Goal: Book appointment/travel/reservation

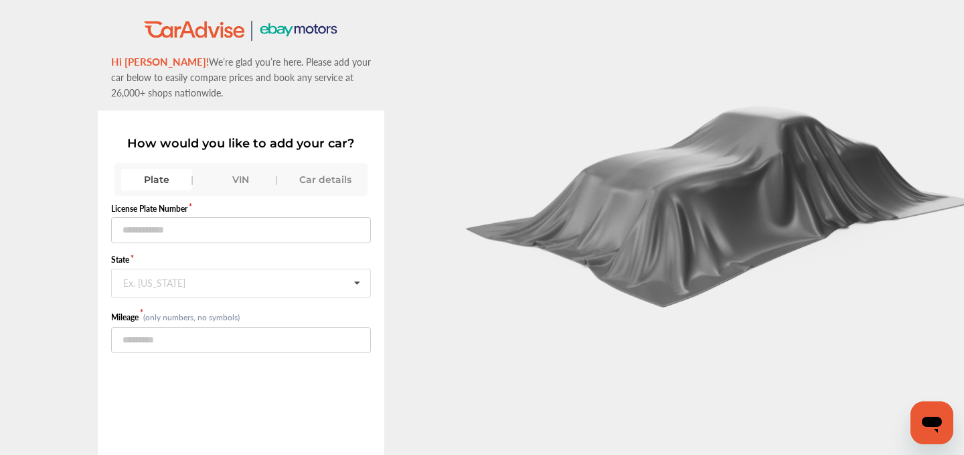
click at [244, 179] on div "VIN" at bounding box center [241, 179] width 71 height 21
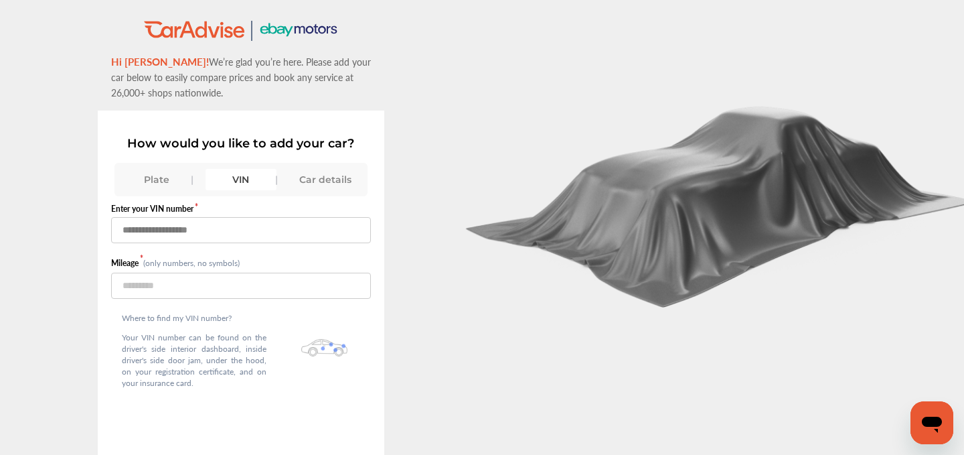
click at [190, 225] on input "text" at bounding box center [241, 230] width 261 height 26
paste input "**********"
type input "**********"
click at [150, 283] on input "number" at bounding box center [241, 286] width 261 height 26
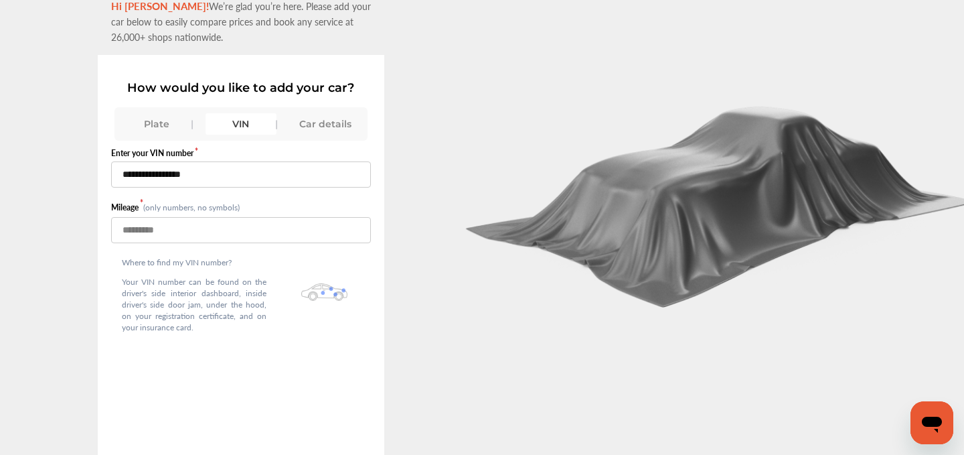
scroll to position [92, 0]
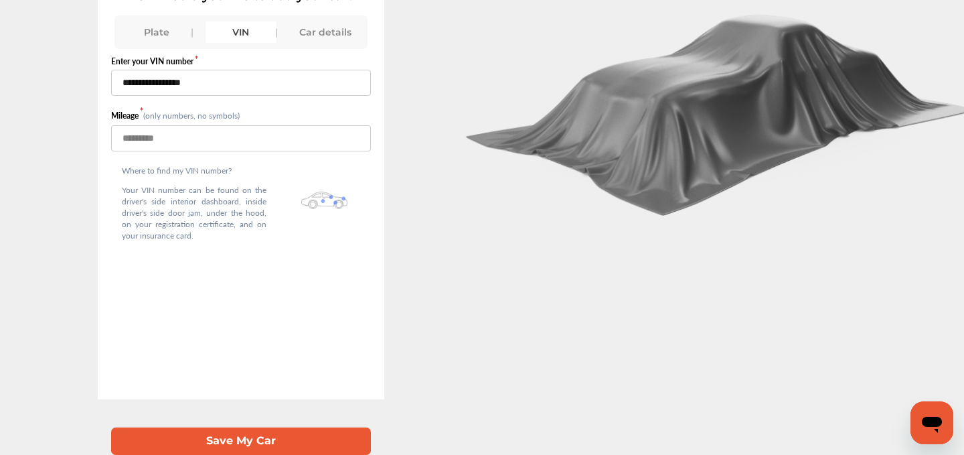
type input "*****"
click at [229, 440] on button "Save My Car" at bounding box center [241, 440] width 261 height 27
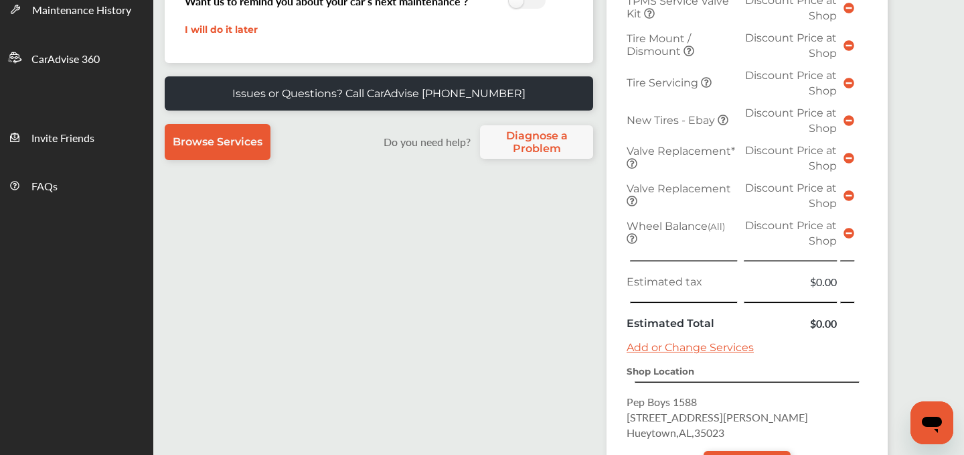
scroll to position [490, 0]
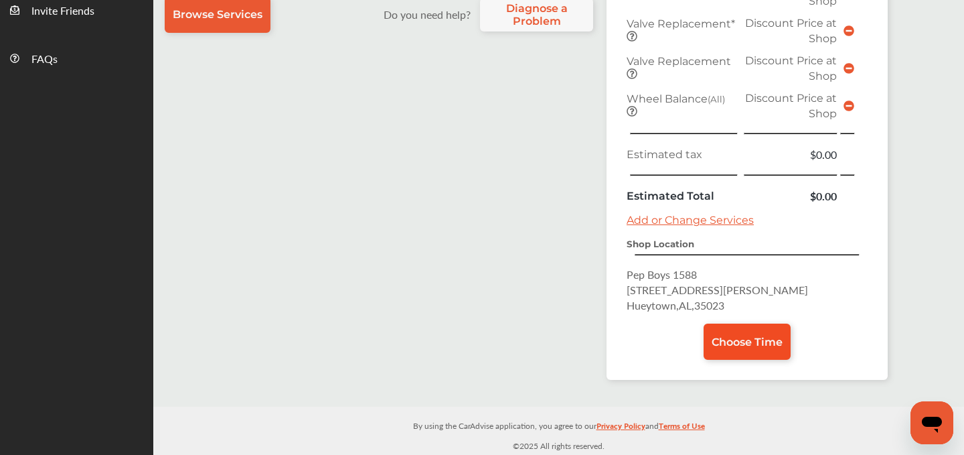
click at [742, 348] on link "Choose Time" at bounding box center [747, 341] width 87 height 36
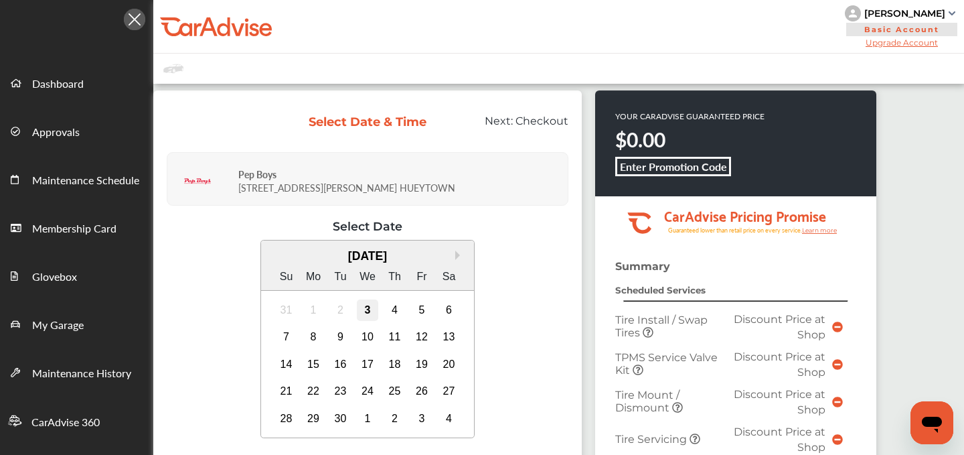
click at [369, 306] on div "3" at bounding box center [367, 309] width 21 height 21
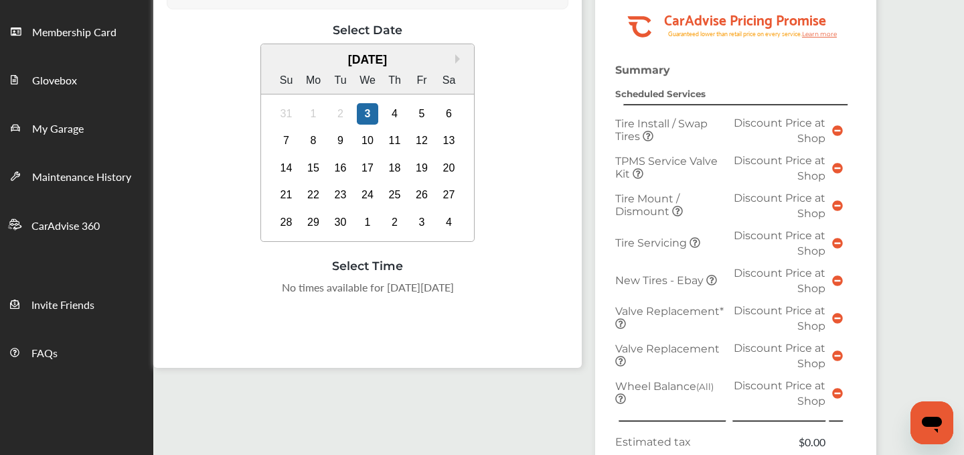
scroll to position [206, 0]
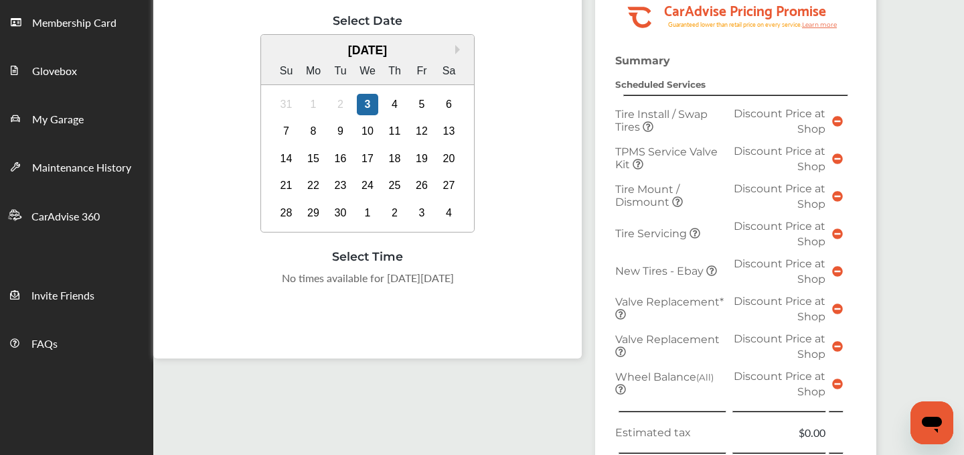
click at [407, 95] on div "31 1 2 3 4 5 6" at bounding box center [368, 103] width 190 height 27
click at [405, 95] on div "31 1 2 3 4 5 6" at bounding box center [368, 103] width 190 height 27
click at [394, 98] on div "4" at bounding box center [394, 104] width 21 height 21
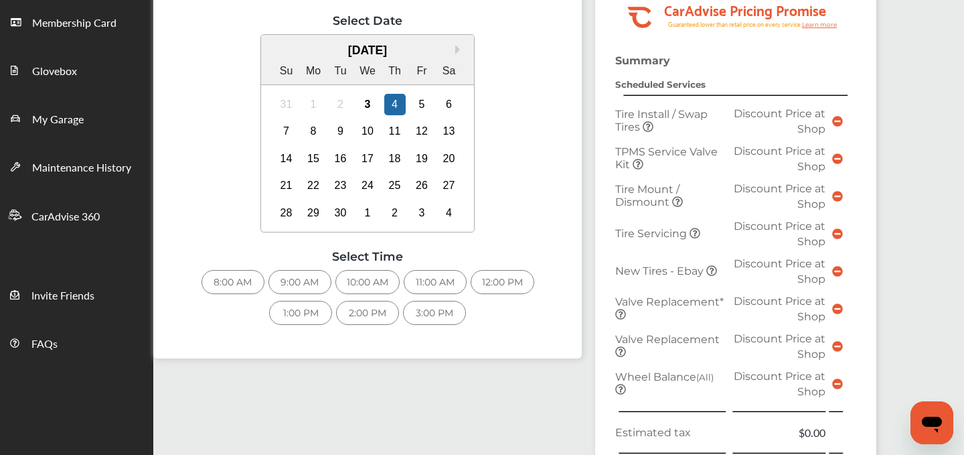
click at [232, 281] on div "8:00 AM" at bounding box center [233, 282] width 63 height 24
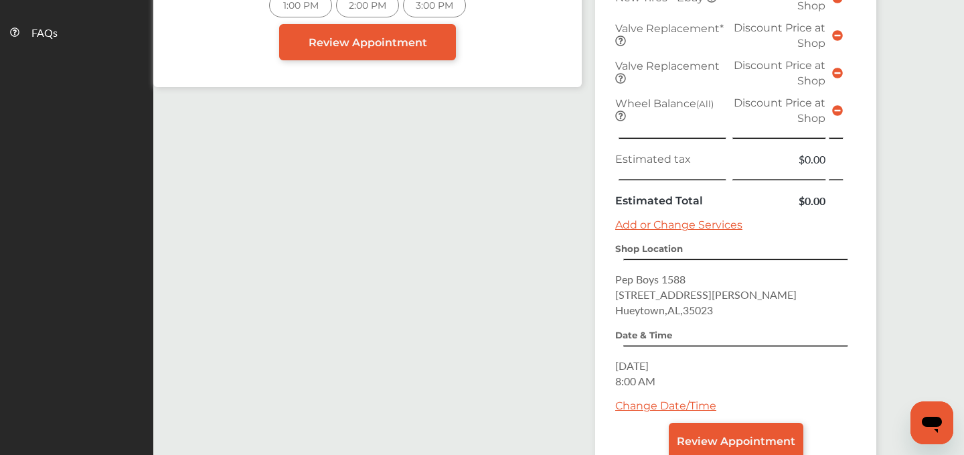
scroll to position [609, 0]
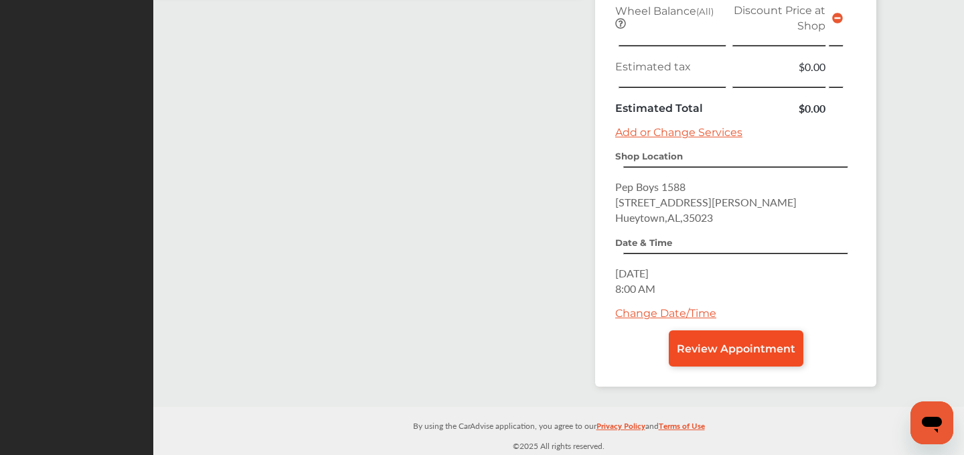
click at [715, 358] on link "Review Appointment" at bounding box center [736, 348] width 135 height 36
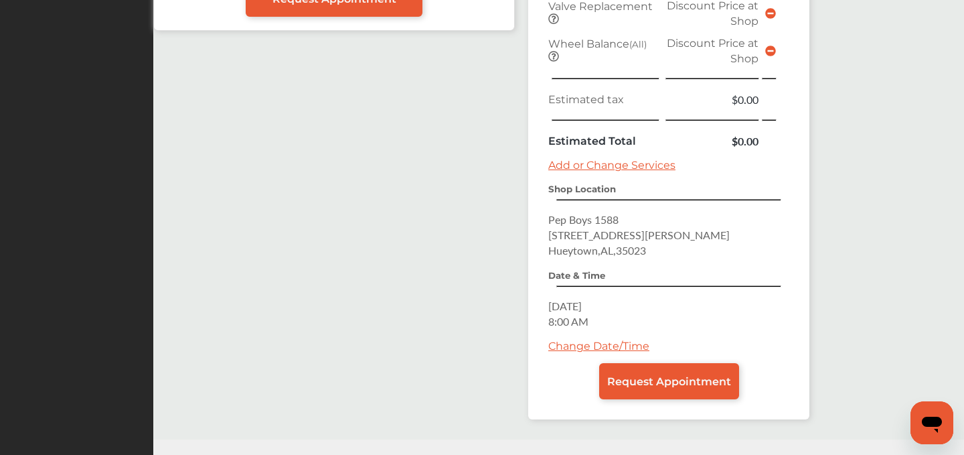
scroll to position [609, 0]
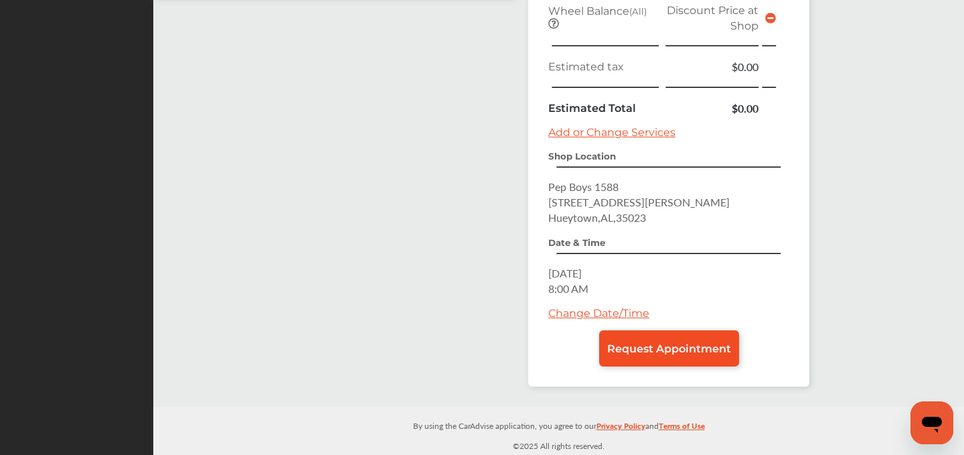
click at [628, 351] on span "Request Appointment" at bounding box center [669, 348] width 124 height 13
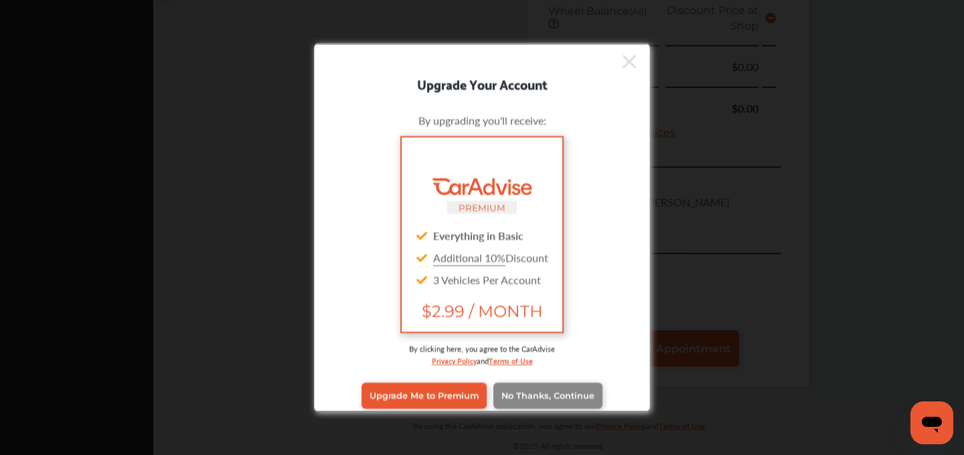
click at [540, 391] on span "No Thanks, Continue" at bounding box center [548, 395] width 93 height 10
